Goal: Contribute content: Contribute content

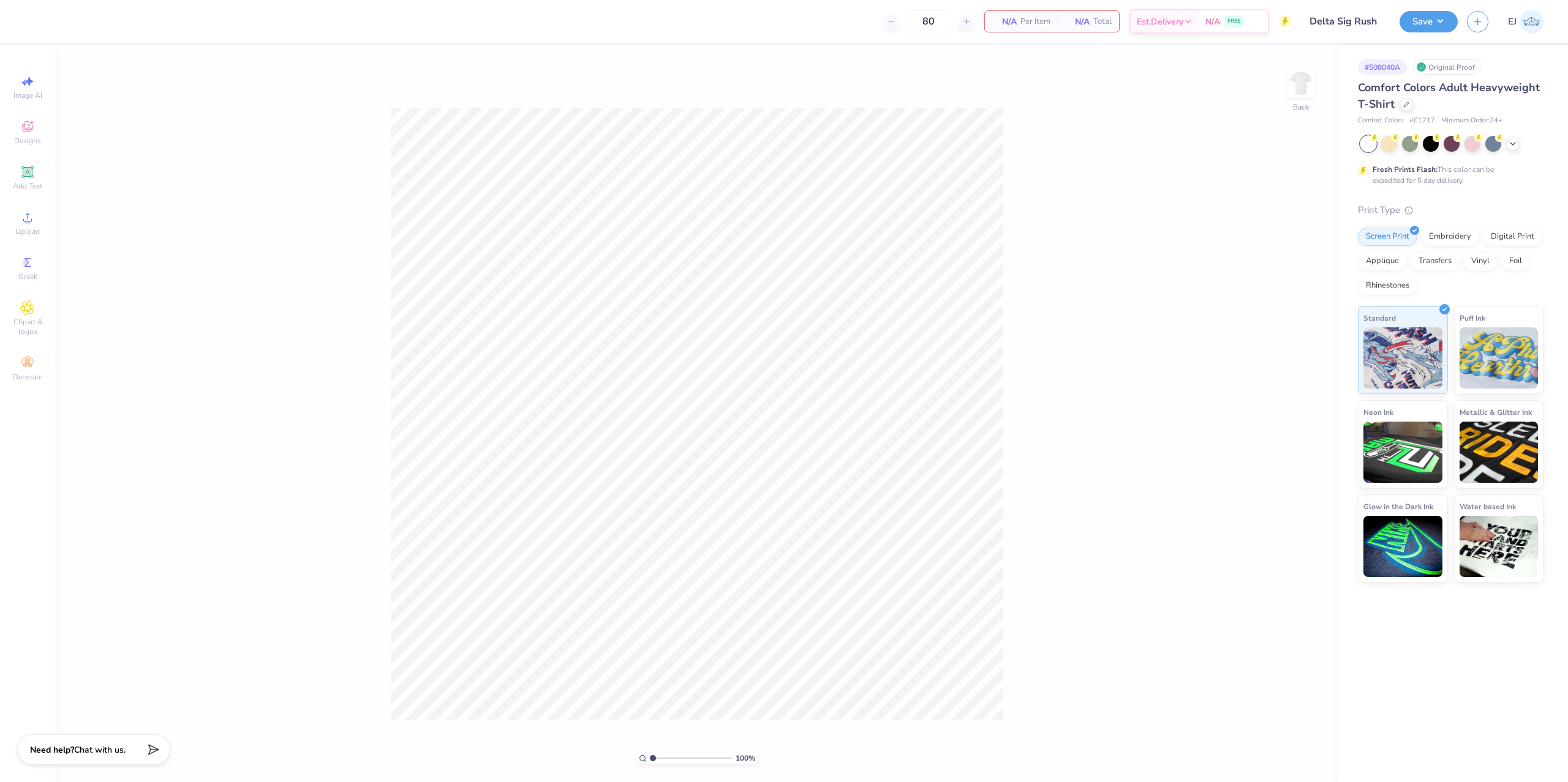
type input "Delta Sig Rush"
click at [23, 208] on div "Upload" at bounding box center [27, 223] width 43 height 36
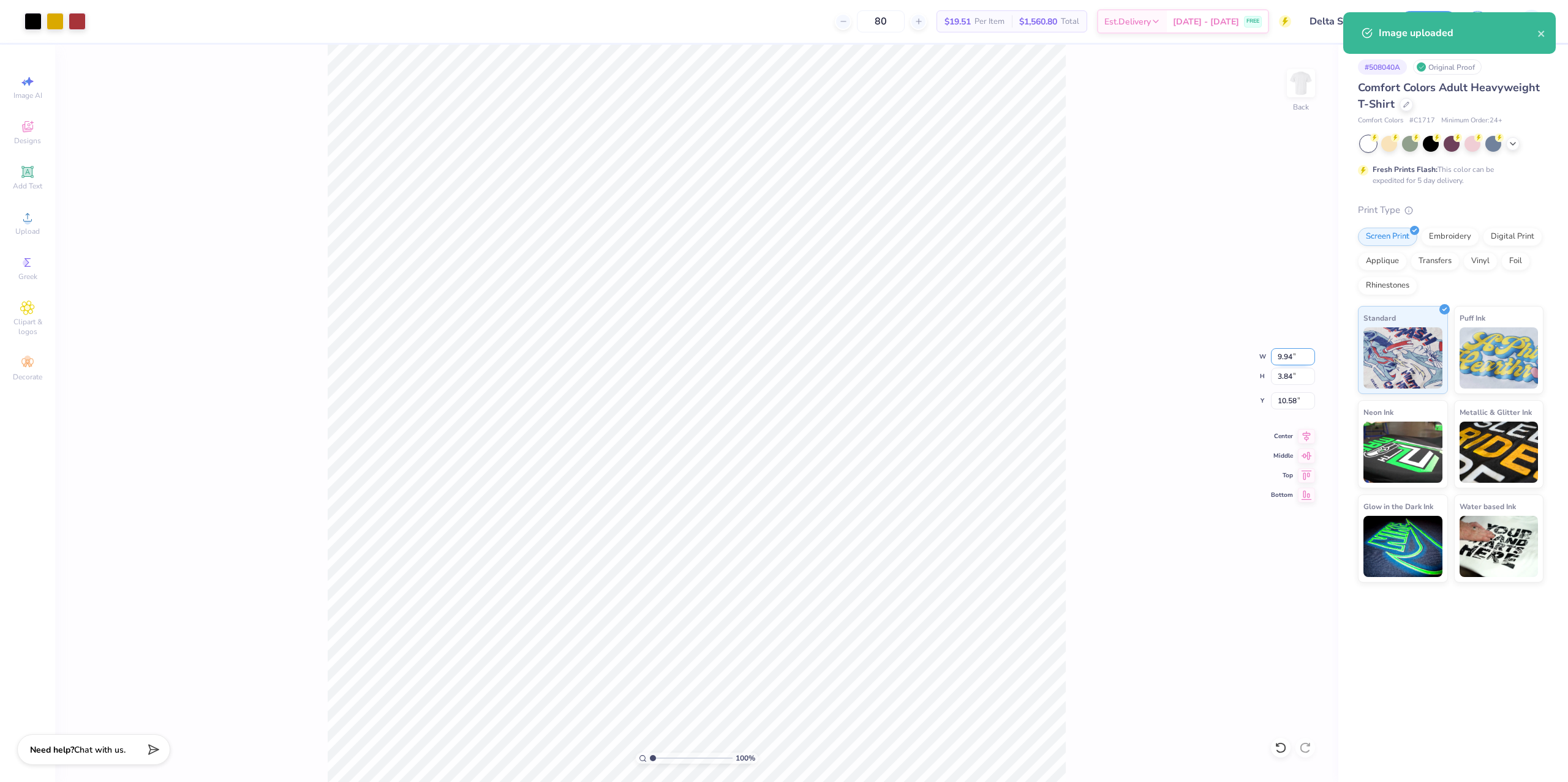
click at [1300, 358] on input "9.94" at bounding box center [1293, 357] width 44 height 17
type input "3.50"
type input "1.35"
type input "3.00"
click at [1301, 93] on img at bounding box center [1301, 83] width 49 height 49
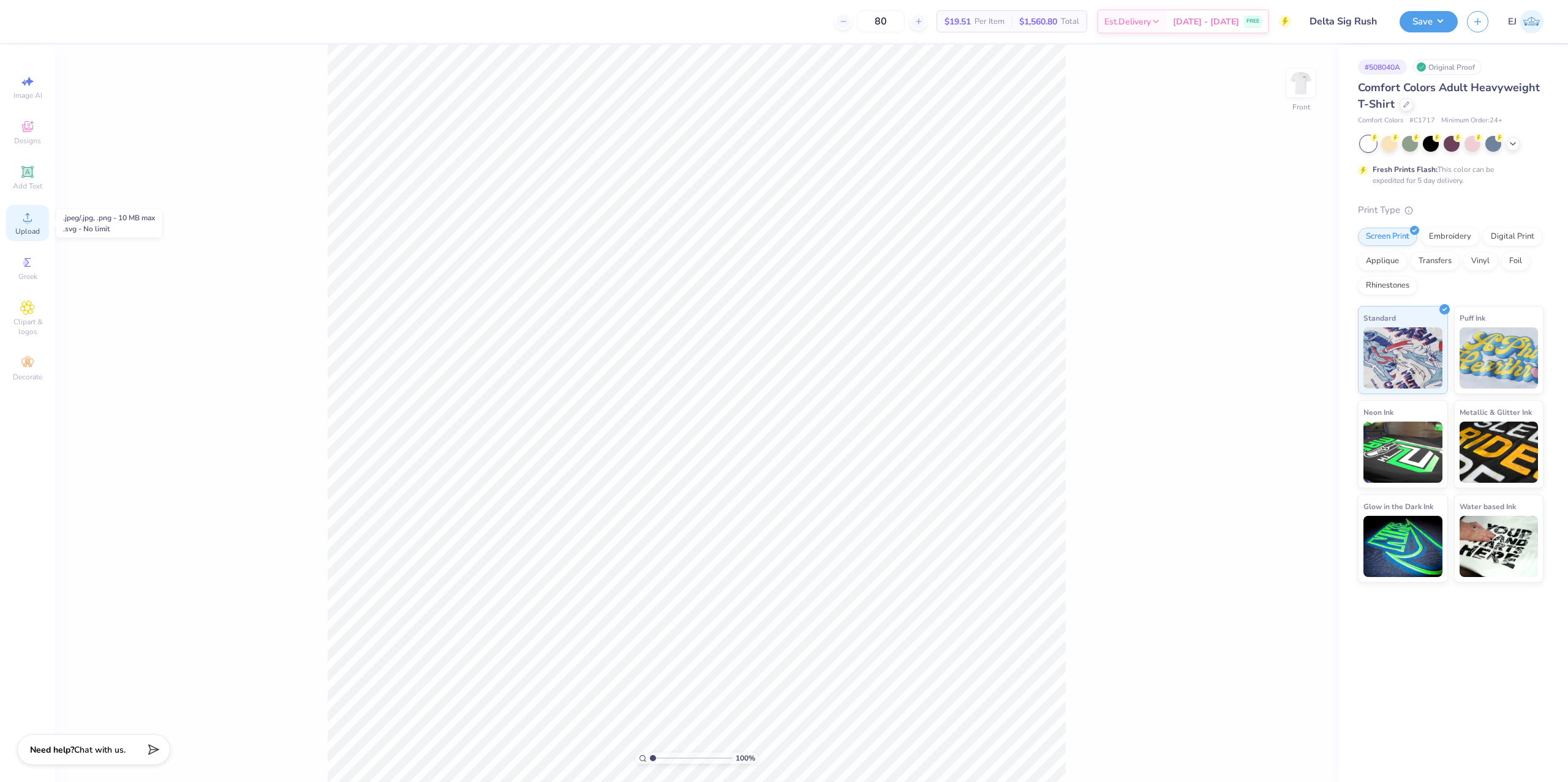
click at [24, 217] on icon at bounding box center [28, 217] width 14 height 14
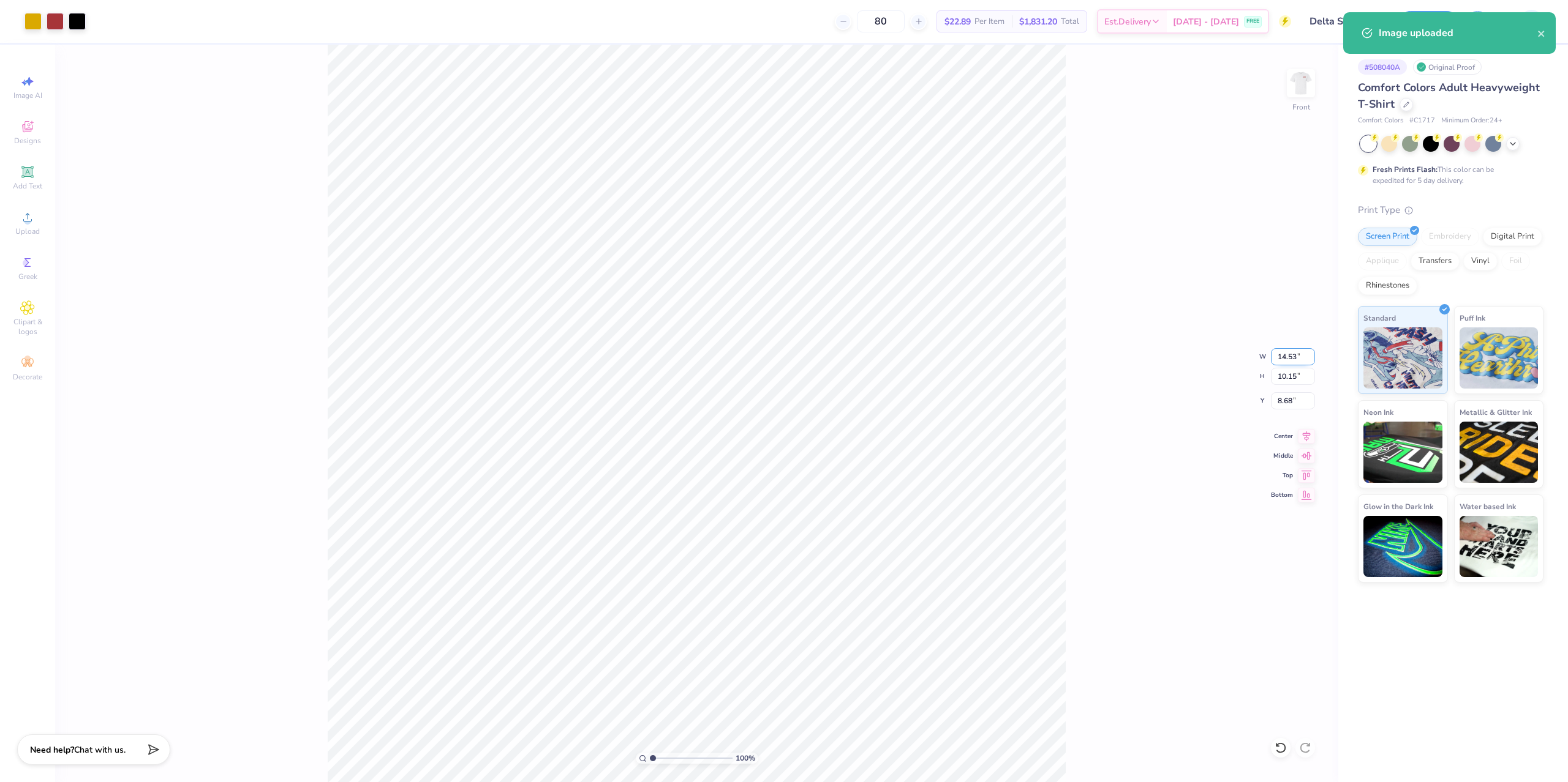
click at [1276, 358] on input "14.53" at bounding box center [1293, 357] width 44 height 17
type input "12.50"
type input "8.73"
click at [1292, 407] on input "9.39" at bounding box center [1293, 401] width 44 height 17
type input "3.00"
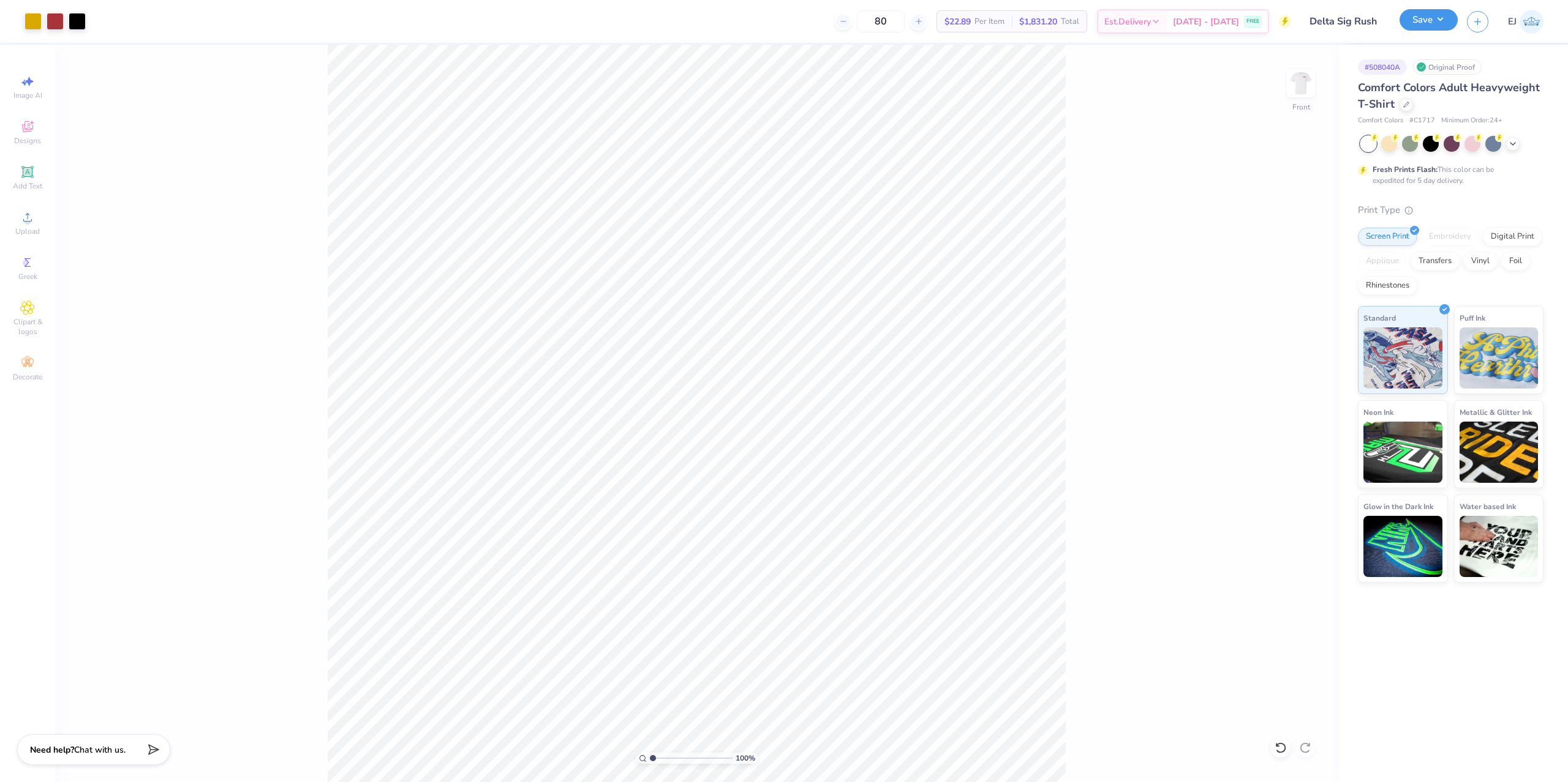
click at [1435, 17] on button "Save" at bounding box center [1428, 20] width 58 height 22
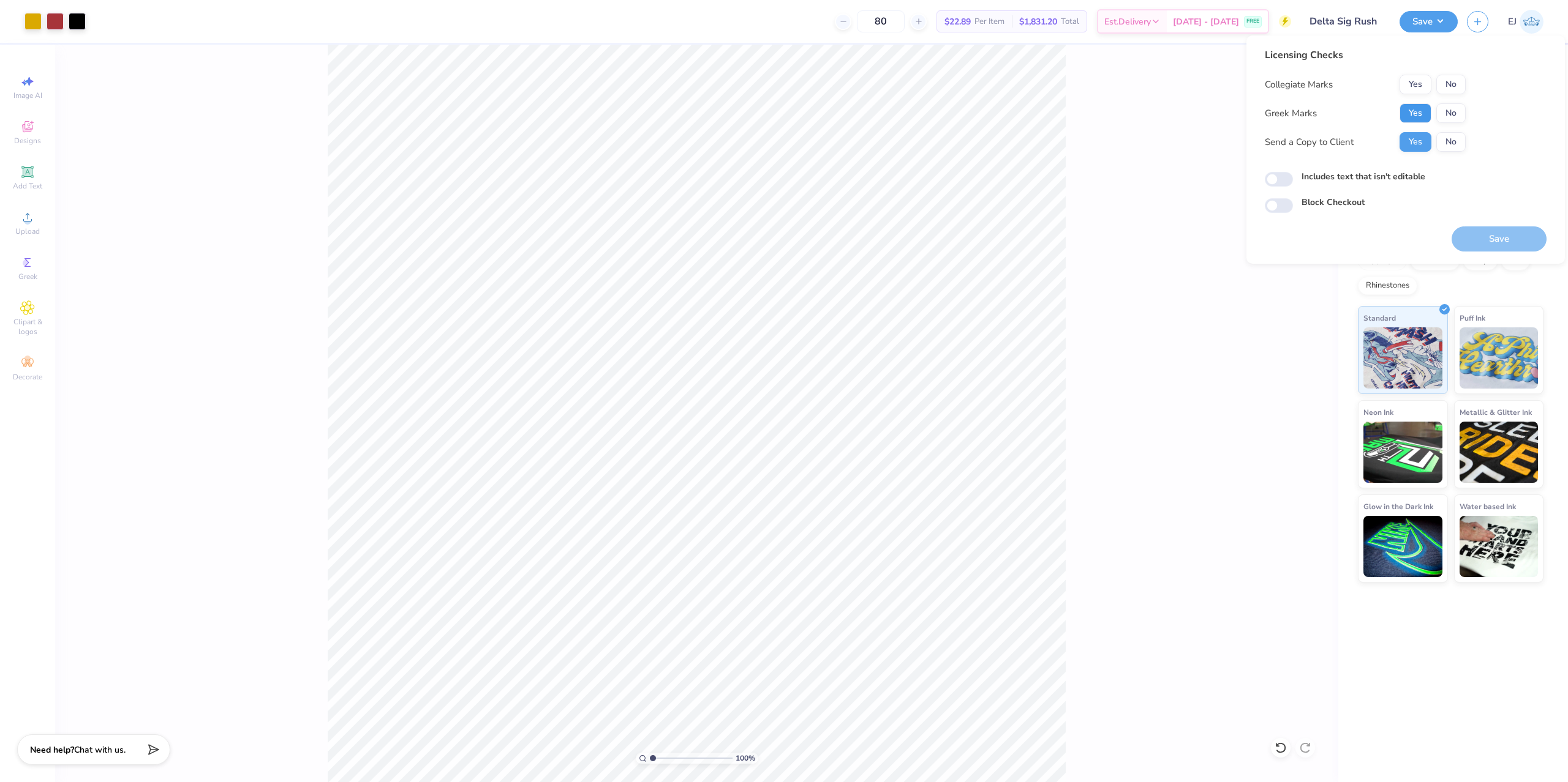
click at [1404, 108] on button "Yes" at bounding box center [1415, 113] width 32 height 20
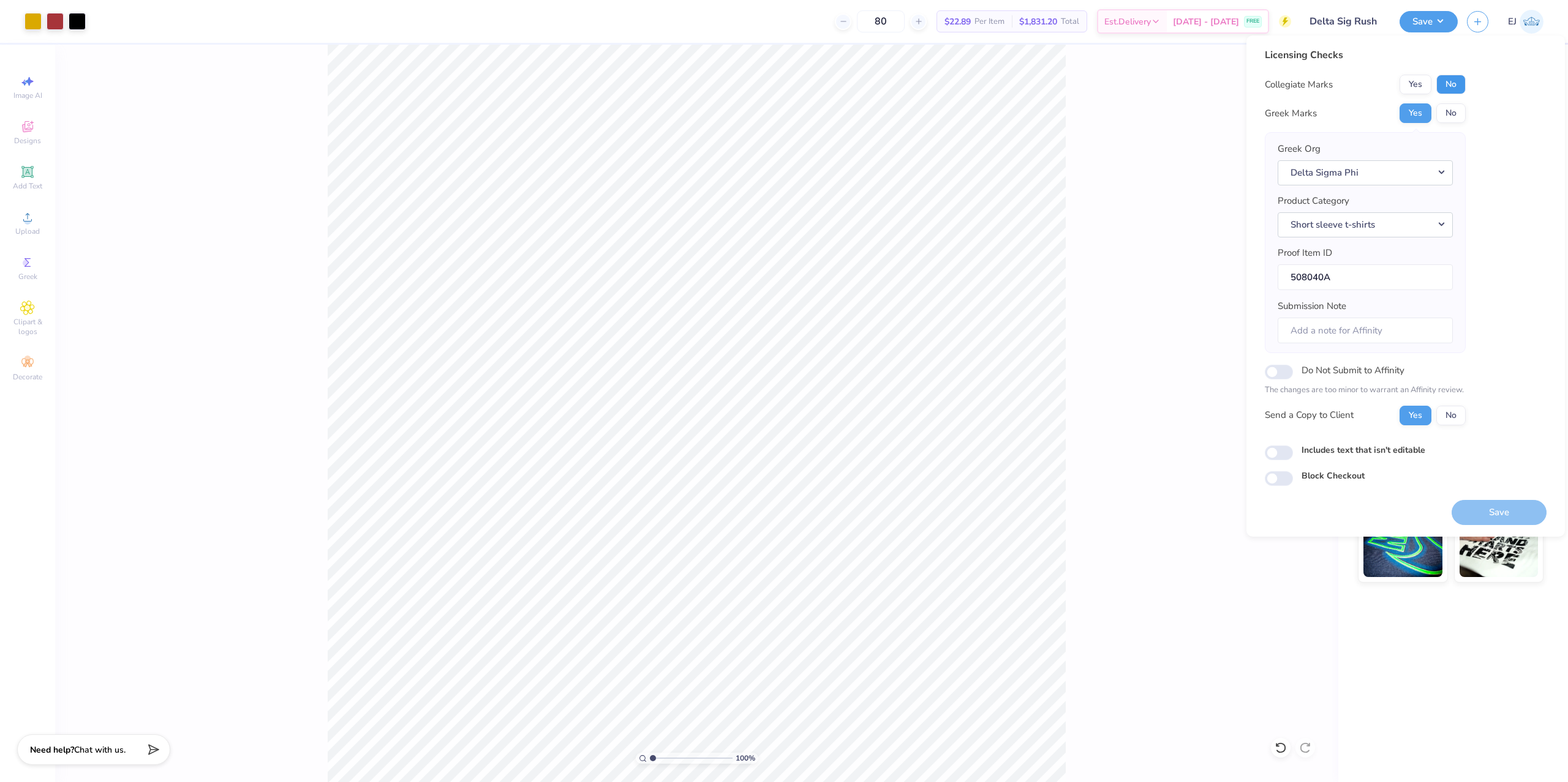
click at [1441, 84] on button "No" at bounding box center [1451, 84] width 30 height 20
click at [1488, 502] on button "Save" at bounding box center [1499, 513] width 95 height 25
click at [1499, 521] on div "Saving..." at bounding box center [1499, 513] width 95 height 25
